Goal: Obtain resource: Obtain resource

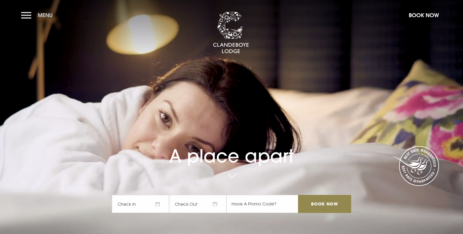
click at [38, 16] on span "Menu" at bounding box center [45, 15] width 15 height 7
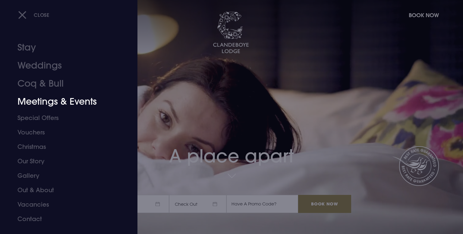
click at [40, 104] on link "Meetings & Events" at bounding box center [64, 102] width 95 height 18
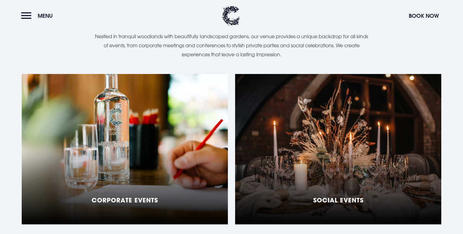
scroll to position [427, 0]
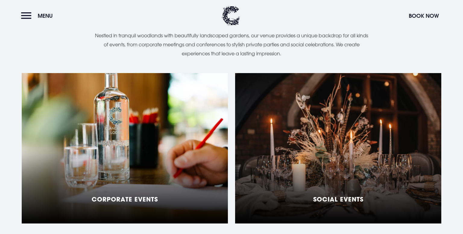
click at [338, 159] on div "Social Events" at bounding box center [338, 148] width 206 height 151
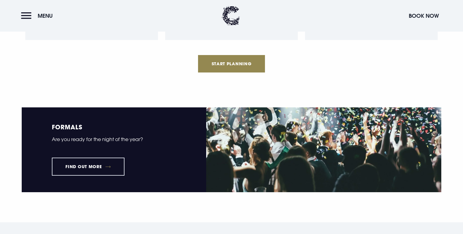
scroll to position [725, 0]
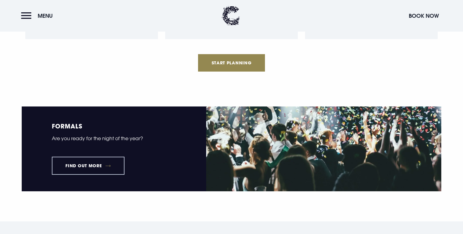
click at [94, 164] on link "Find out more" at bounding box center [88, 166] width 73 height 18
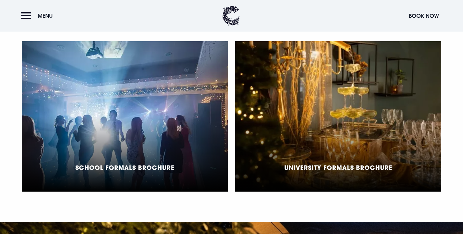
scroll to position [445, 0]
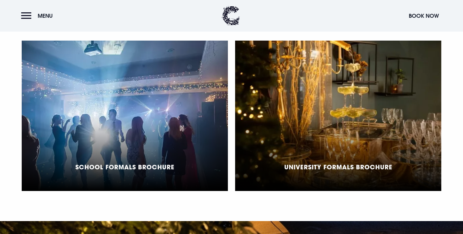
click at [164, 136] on div "School Formals Brochure" at bounding box center [125, 116] width 206 height 151
